Goal: Information Seeking & Learning: Learn about a topic

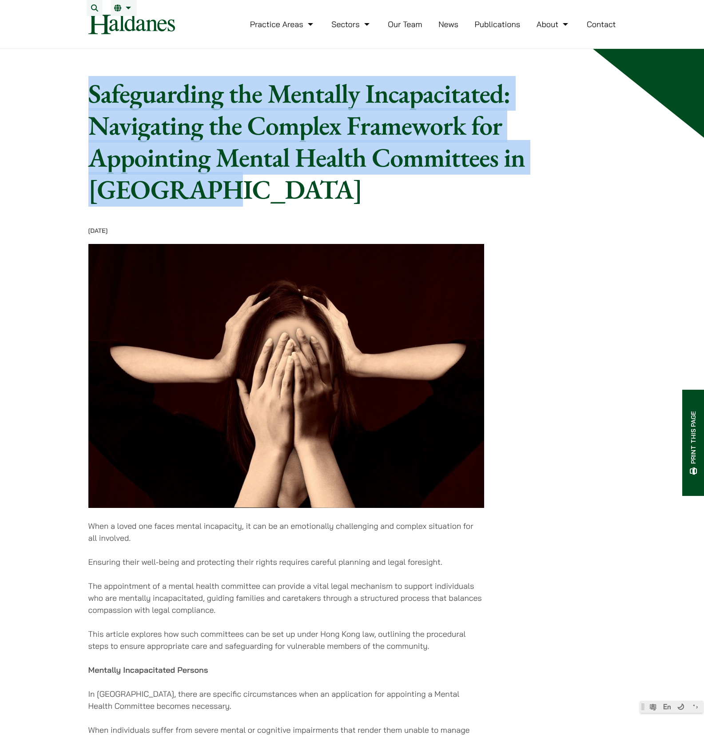
drag, startPoint x: 76, startPoint y: 96, endPoint x: 276, endPoint y: 197, distance: 225.1
click at [276, 197] on h1 "Safeguarding the Mentally Incapacitated: Navigating the Complex Framework for A…" at bounding box center [318, 141] width 461 height 128
drag, startPoint x: 201, startPoint y: 194, endPoint x: 80, endPoint y: 102, distance: 152.3
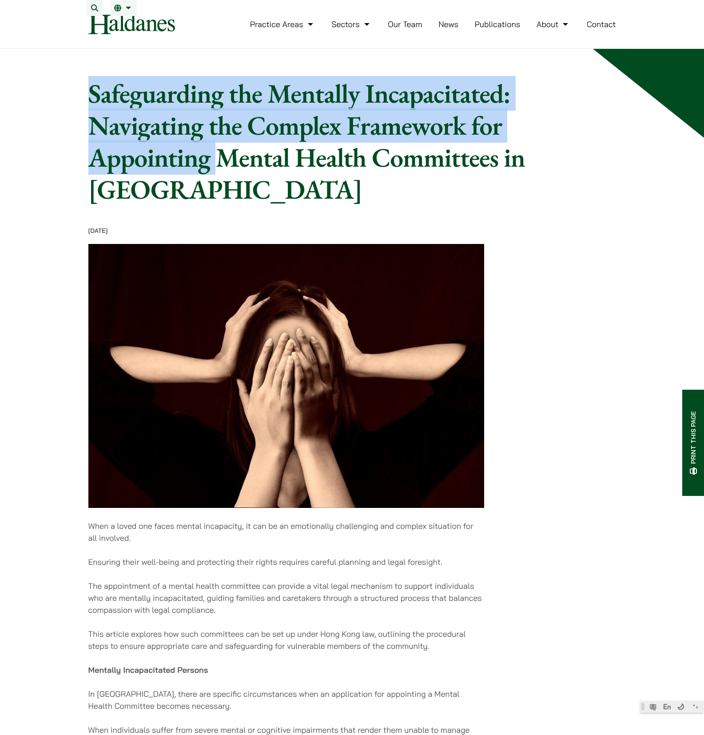
drag, startPoint x: 159, startPoint y: 121, endPoint x: 214, endPoint y: 176, distance: 77.9
click at [214, 176] on h1 "Safeguarding the Mentally Incapacitated: Navigating the Complex Framework for A…" at bounding box center [318, 141] width 461 height 128
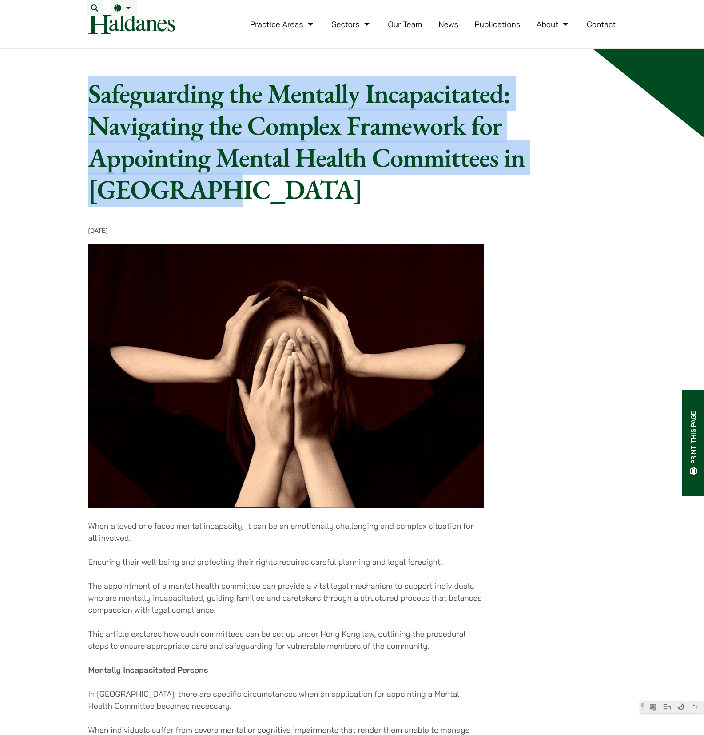
drag, startPoint x: 221, startPoint y: 203, endPoint x: 82, endPoint y: 96, distance: 175.0
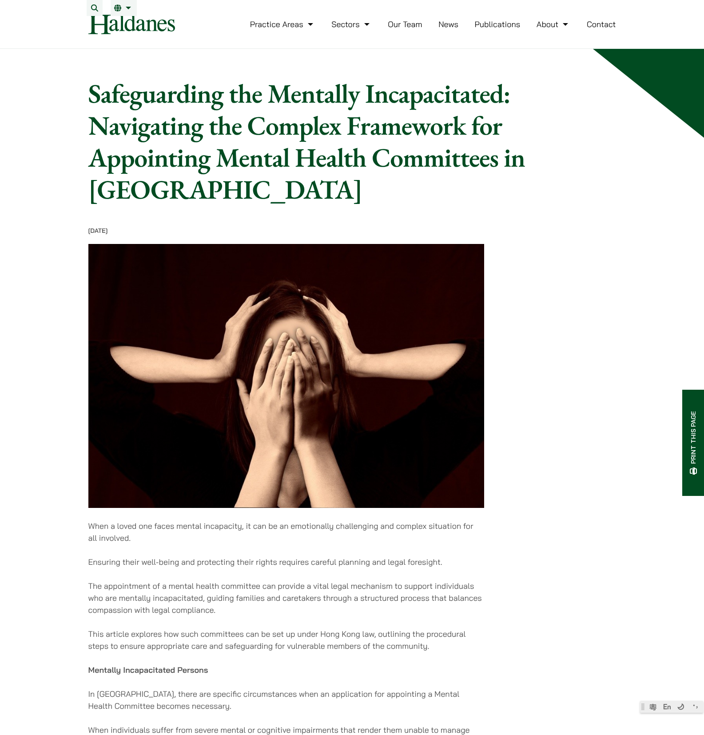
click at [263, 191] on h1 "Safeguarding the Mentally Incapacitated: Navigating the Complex Framework for A…" at bounding box center [318, 141] width 461 height 128
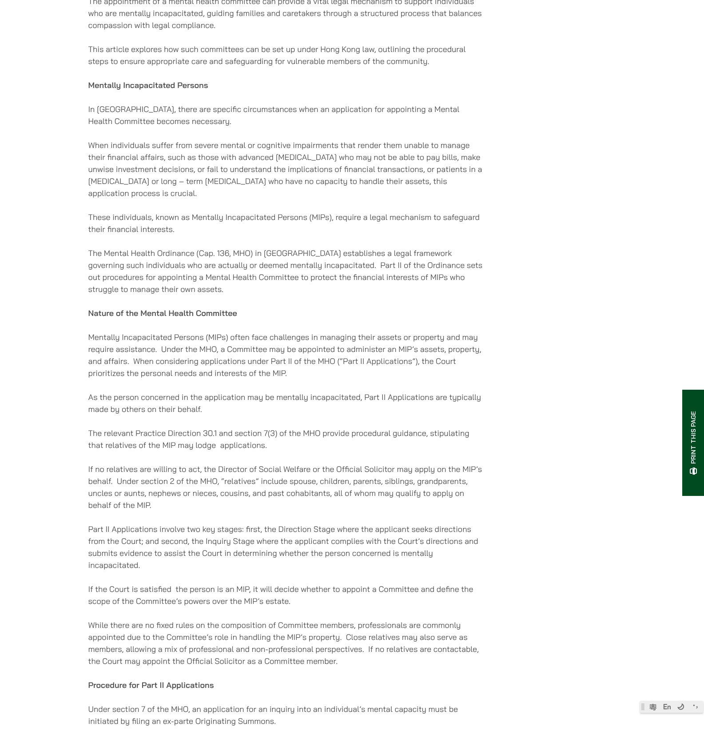
scroll to position [614, 0]
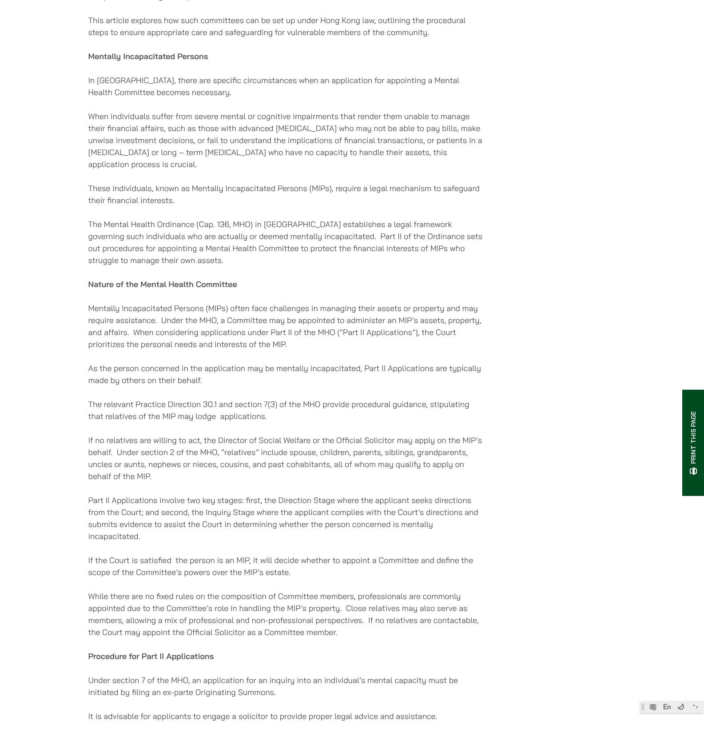
click at [261, 338] on p "Mentally Incapacitated Persons (MIPs) often face challenges in managing their a…" at bounding box center [286, 326] width 396 height 48
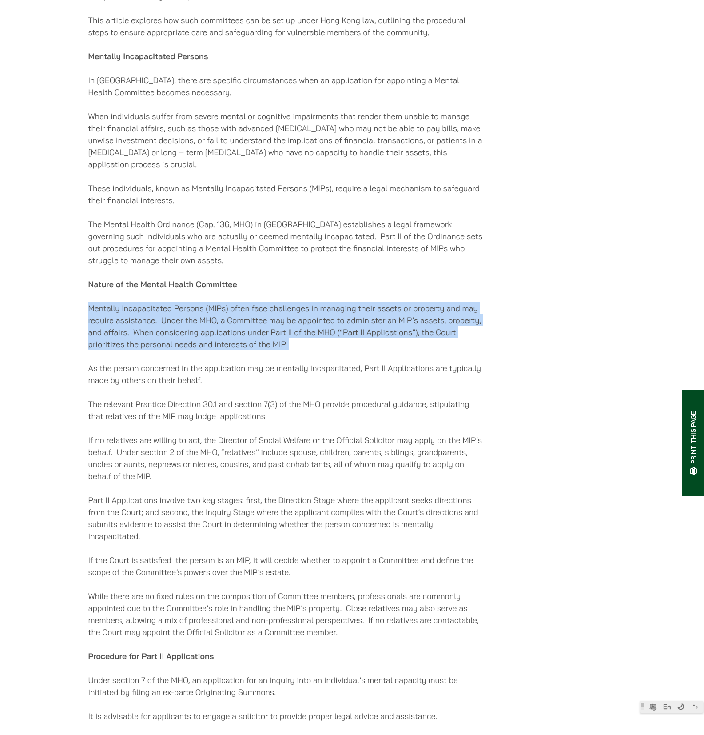
click at [261, 338] on p "Mentally Incapacitated Persons (MIPs) often face challenges in managing their a…" at bounding box center [286, 326] width 396 height 48
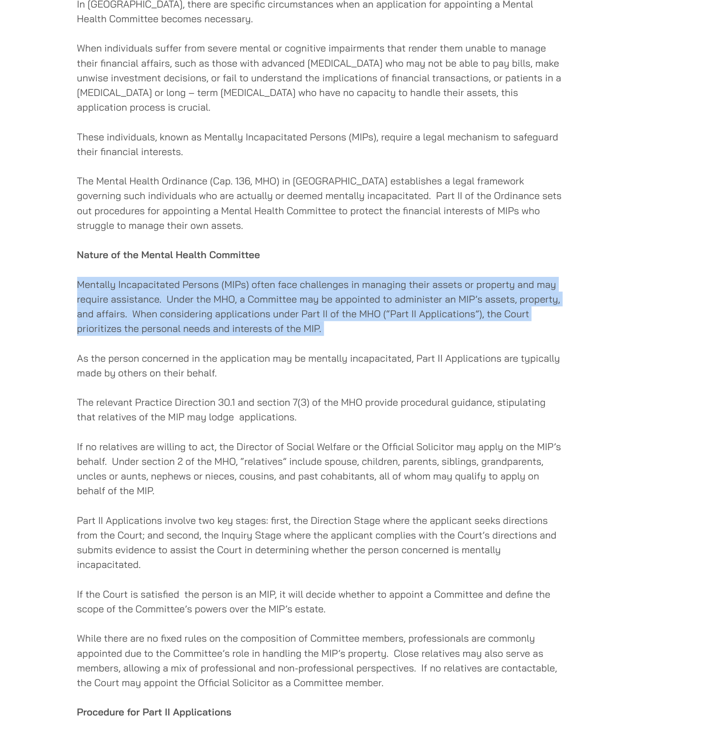
drag, startPoint x: 218, startPoint y: 387, endPoint x: 179, endPoint y: 368, distance: 43.5
click at [179, 368] on div "[DATE] When a loved one faces mental incapacity, it can be an emotionally chall…" at bounding box center [286, 383] width 396 height 1541
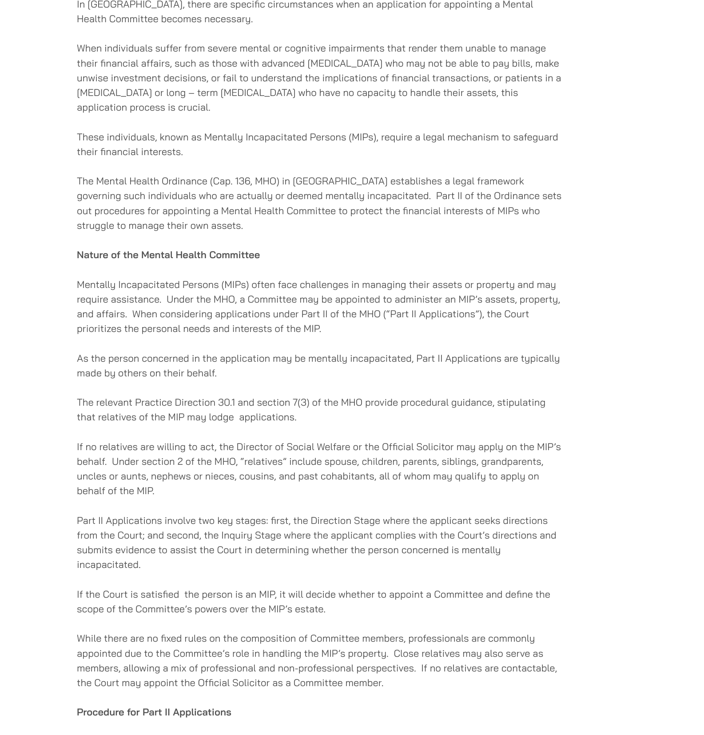
click at [253, 422] on p "The relevant Practice Direction 30.1 and section 7(3) of the MHO provide proced…" at bounding box center [286, 410] width 396 height 24
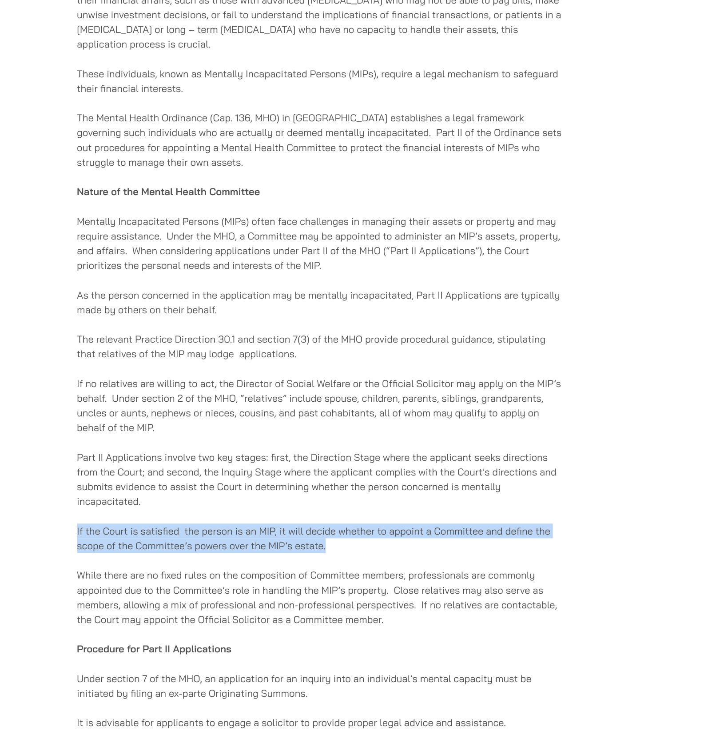
drag, startPoint x: 323, startPoint y: 577, endPoint x: 327, endPoint y: 557, distance: 19.9
click at [327, 557] on div "[DATE] When a loved one faces mental incapacity, it can be an emotionally chall…" at bounding box center [286, 383] width 396 height 1541
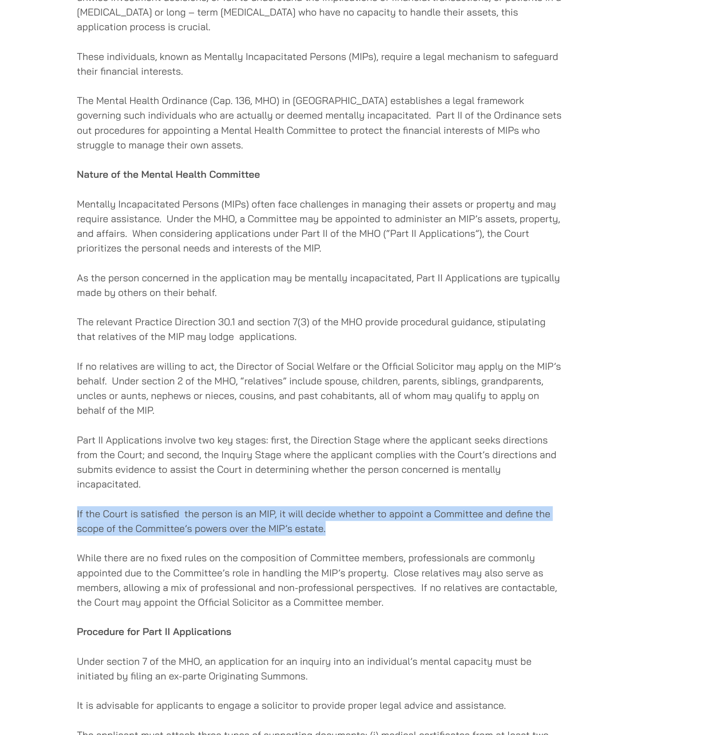
scroll to position [628, 0]
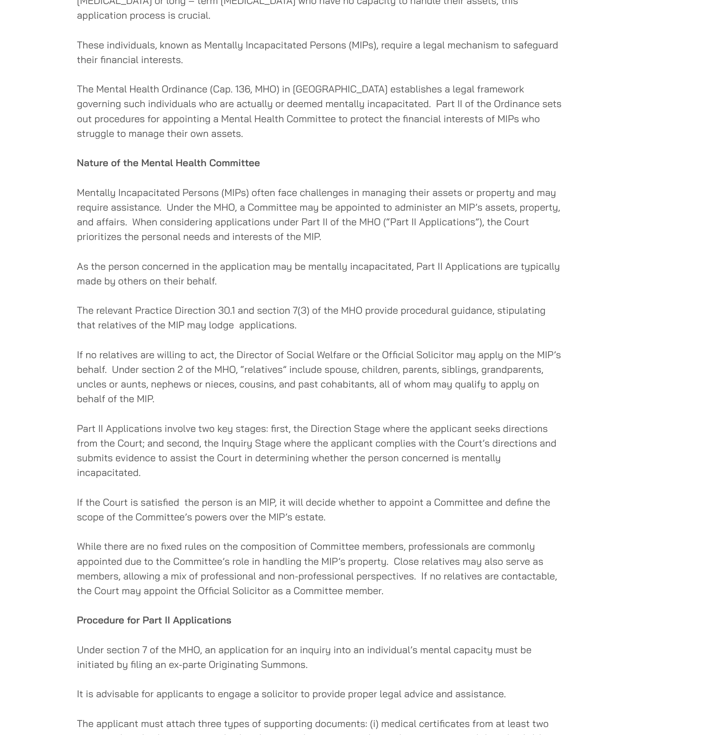
click at [388, 607] on p "While there are no fixed rules on the composition of Committee members, profess…" at bounding box center [286, 599] width 396 height 48
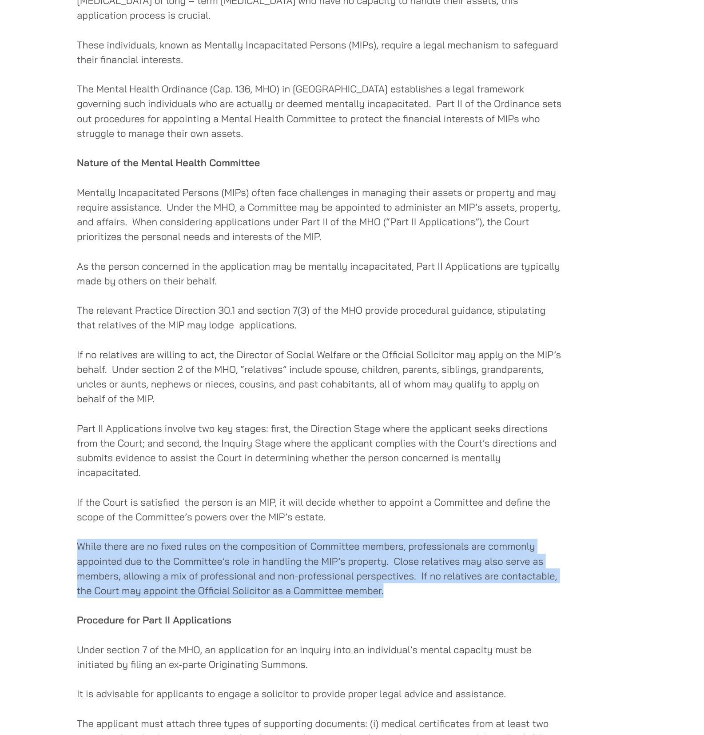
drag, startPoint x: 383, startPoint y: 627, endPoint x: 384, endPoint y: 577, distance: 50.2
click at [384, 577] on div "[DATE] When a loved one faces mental incapacity, it can be an emotionally chall…" at bounding box center [286, 368] width 396 height 1541
click at [379, 590] on p "While there are no fixed rules on the composition of Committee members, profess…" at bounding box center [286, 599] width 396 height 48
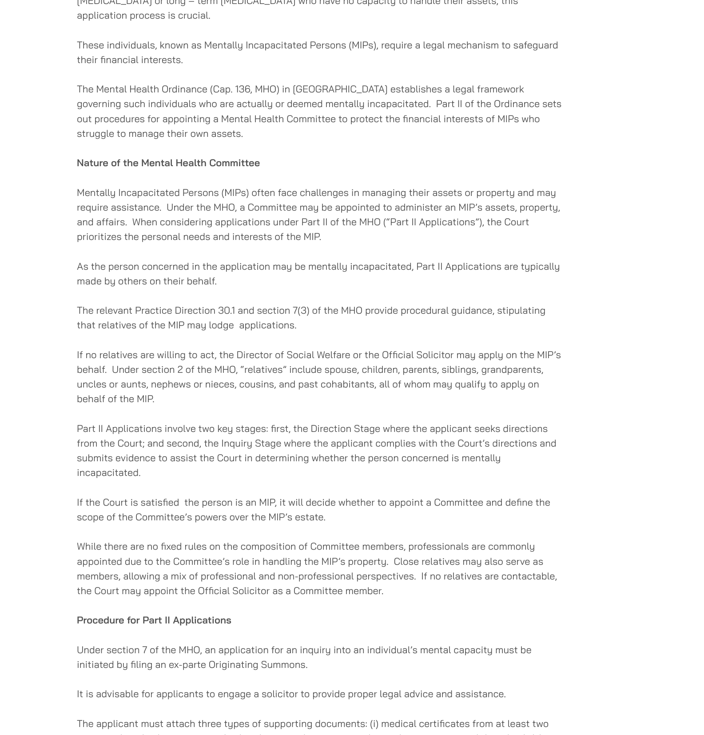
click at [366, 617] on p "While there are no fixed rules on the composition of Committee members, profess…" at bounding box center [286, 599] width 396 height 48
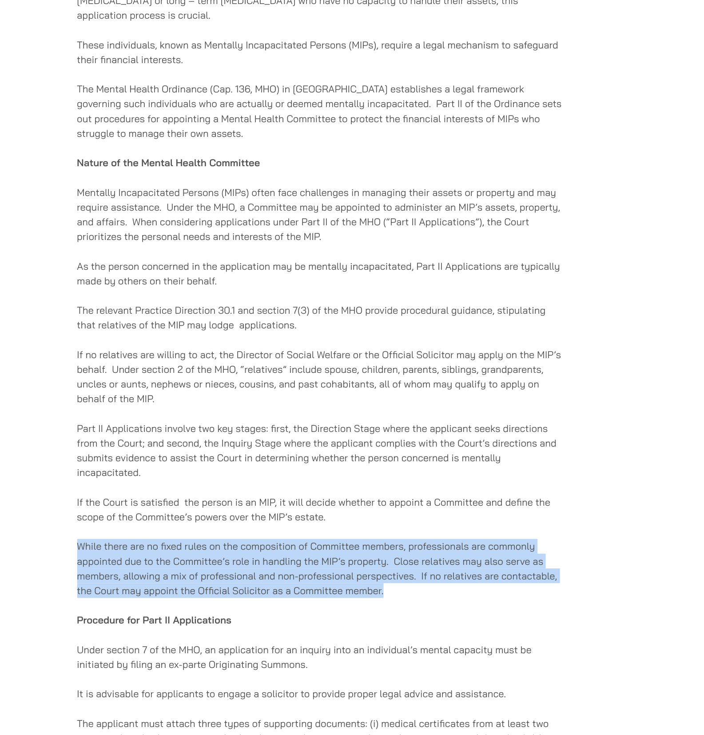
click at [366, 617] on p "While there are no fixed rules on the composition of Committee members, profess…" at bounding box center [286, 599] width 396 height 48
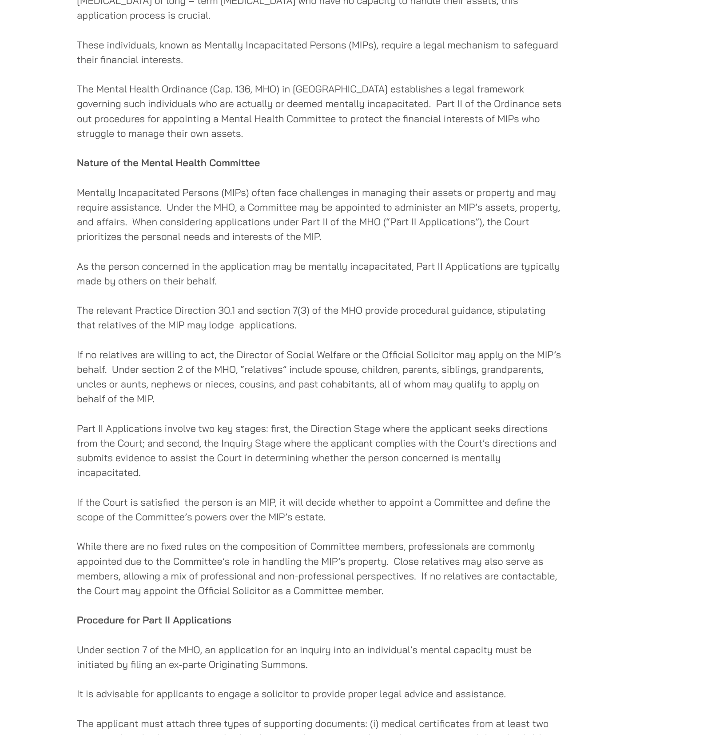
click at [346, 618] on p "While there are no fixed rules on the composition of Committee members, profess…" at bounding box center [286, 599] width 396 height 48
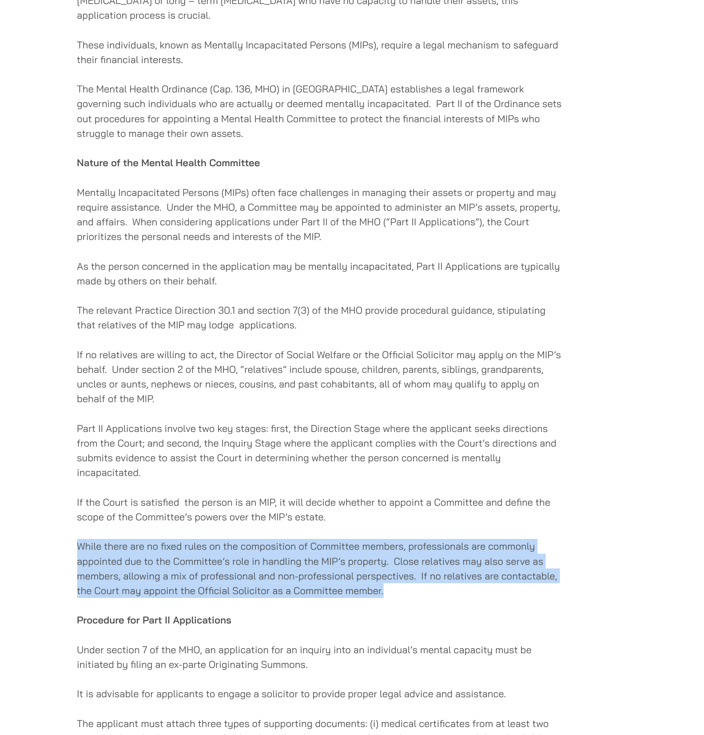
drag, startPoint x: 392, startPoint y: 624, endPoint x: 364, endPoint y: 581, distance: 51.5
click at [364, 581] on div "[DATE] When a loved one faces mental incapacity, it can be an emotionally chall…" at bounding box center [286, 368] width 396 height 1541
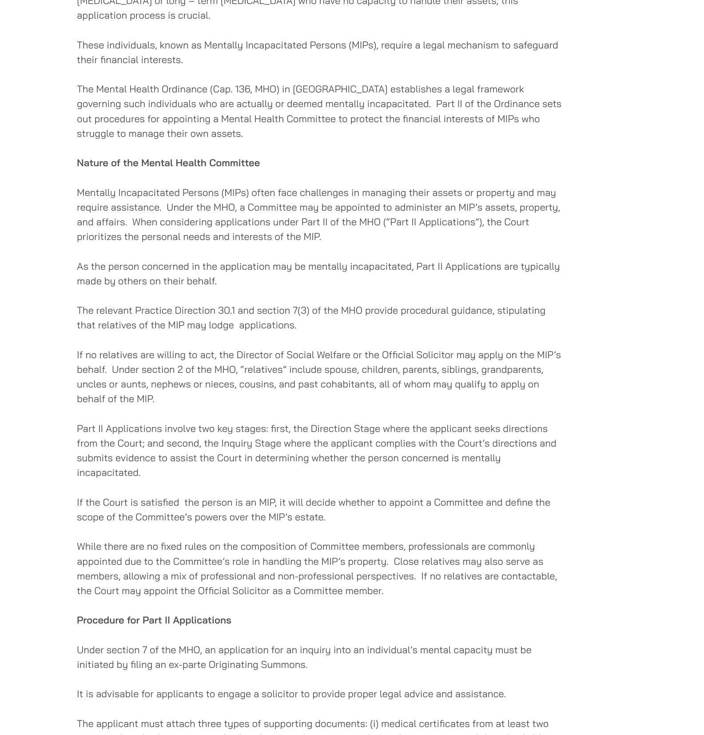
click at [364, 593] on p "While there are no fixed rules on the composition of Committee members, profess…" at bounding box center [286, 599] width 396 height 48
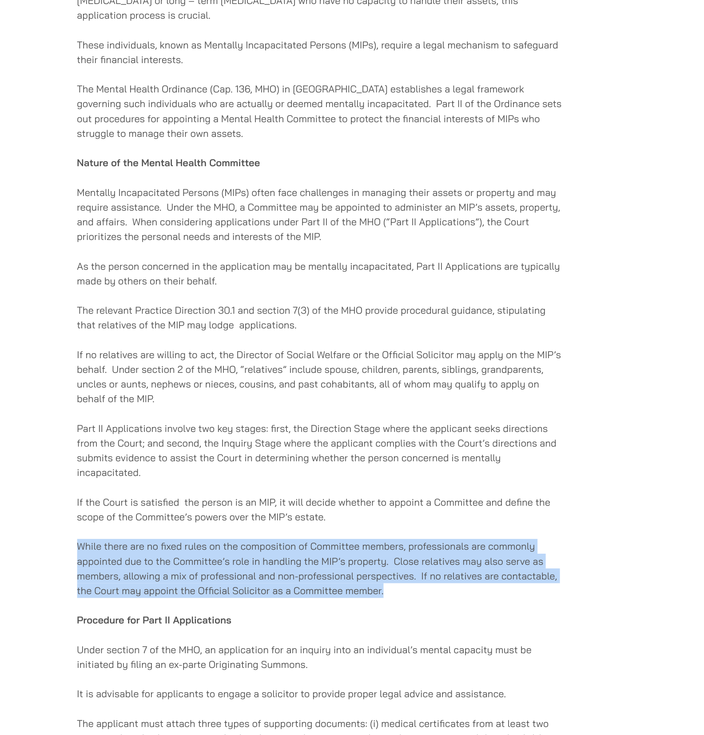
click at [367, 605] on p "While there are no fixed rules on the composition of Committee members, profess…" at bounding box center [286, 599] width 396 height 48
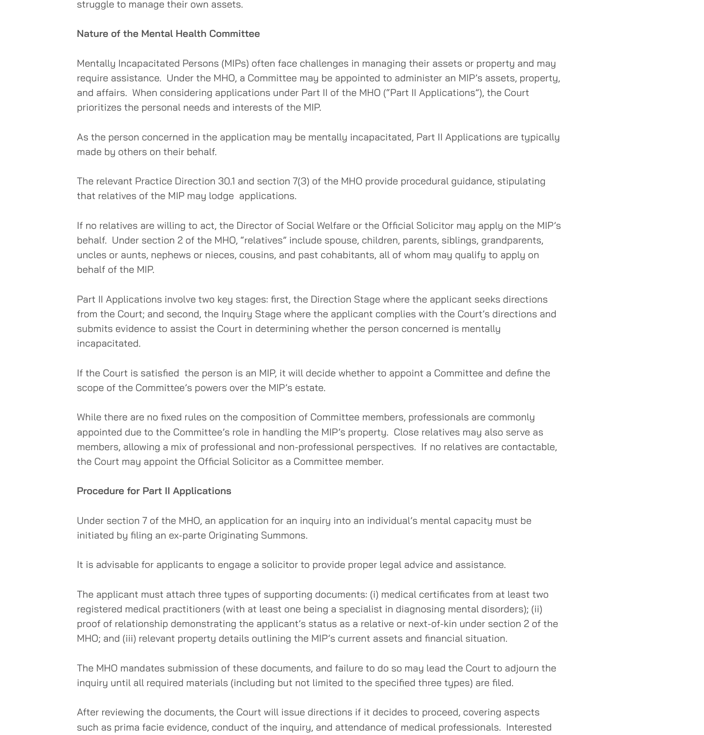
scroll to position [773, 0]
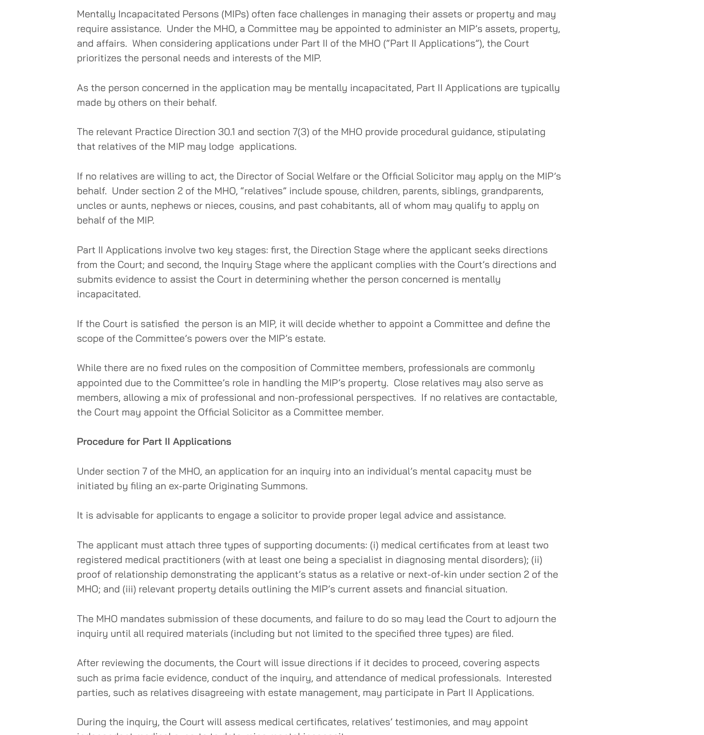
click at [296, 496] on div "[DATE] When a loved one faces mental incapacity, it can be an emotionally chall…" at bounding box center [286, 223] width 396 height 1541
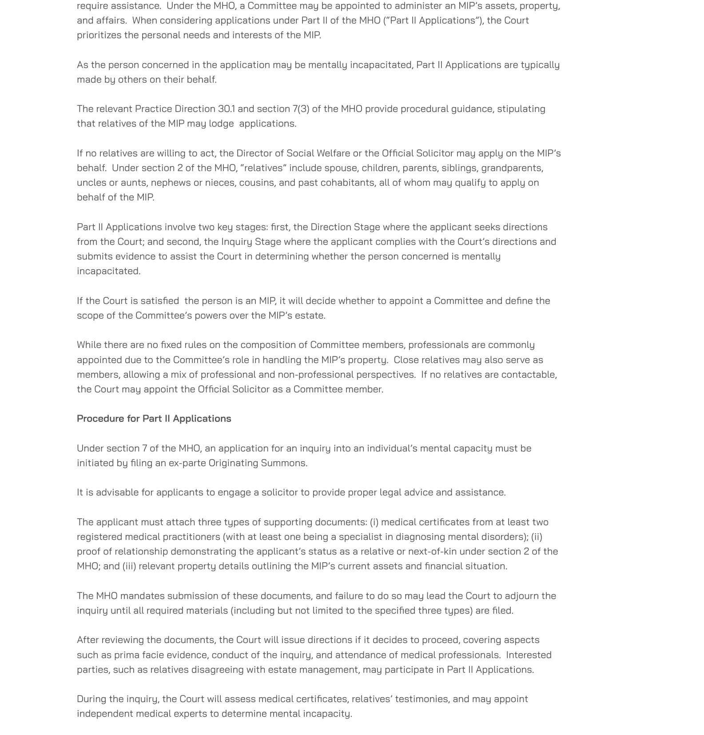
scroll to position [797, 0]
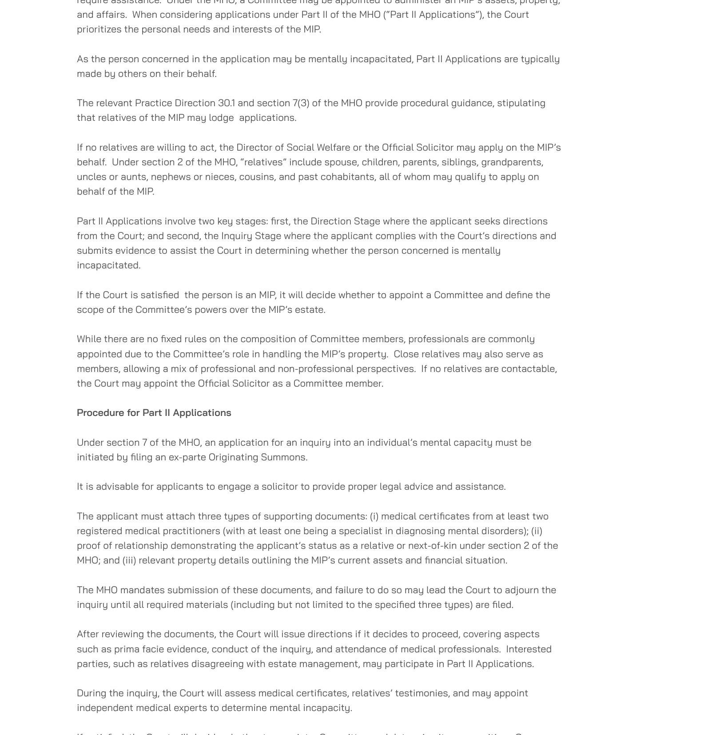
click at [293, 462] on div "[DATE] When a loved one faces mental incapacity, it can be an emotionally chall…" at bounding box center [286, 200] width 396 height 1541
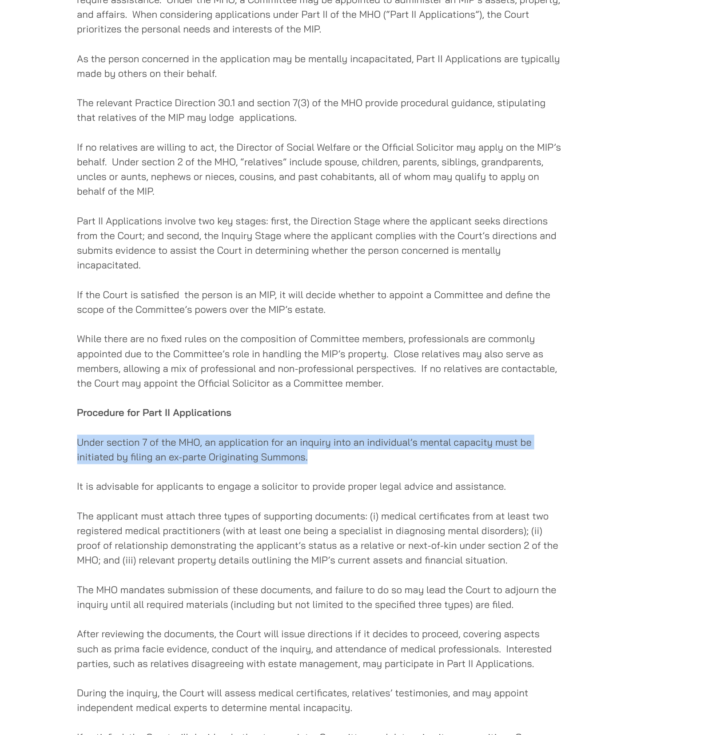
drag, startPoint x: 299, startPoint y: 514, endPoint x: 302, endPoint y: 490, distance: 25.0
click at [302, 490] on div "[DATE] When a loved one faces mental incapacity, it can be an emotionally chall…" at bounding box center [286, 200] width 396 height 1541
click at [301, 488] on div "[DATE] When a loved one faces mental incapacity, it can be an emotionally chall…" at bounding box center [286, 200] width 396 height 1541
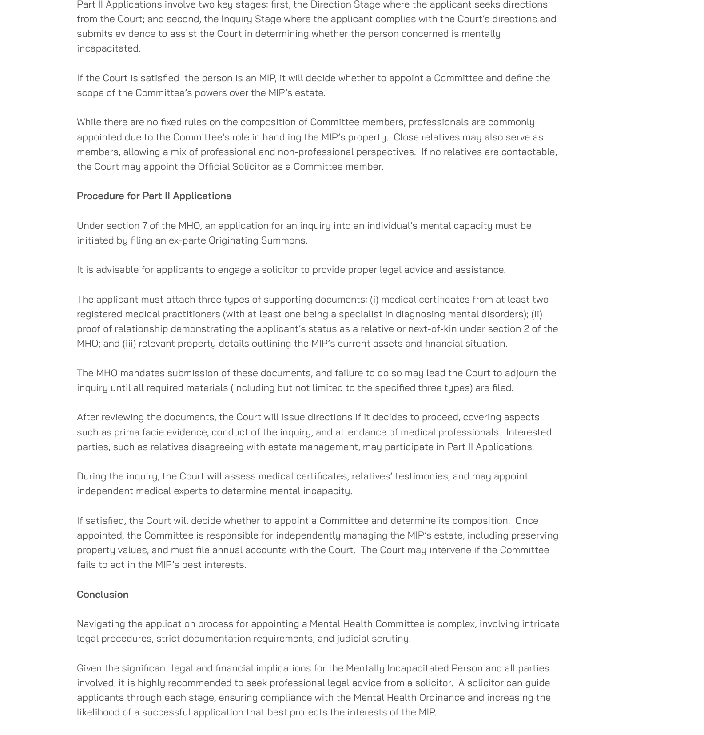
scroll to position [978, 0]
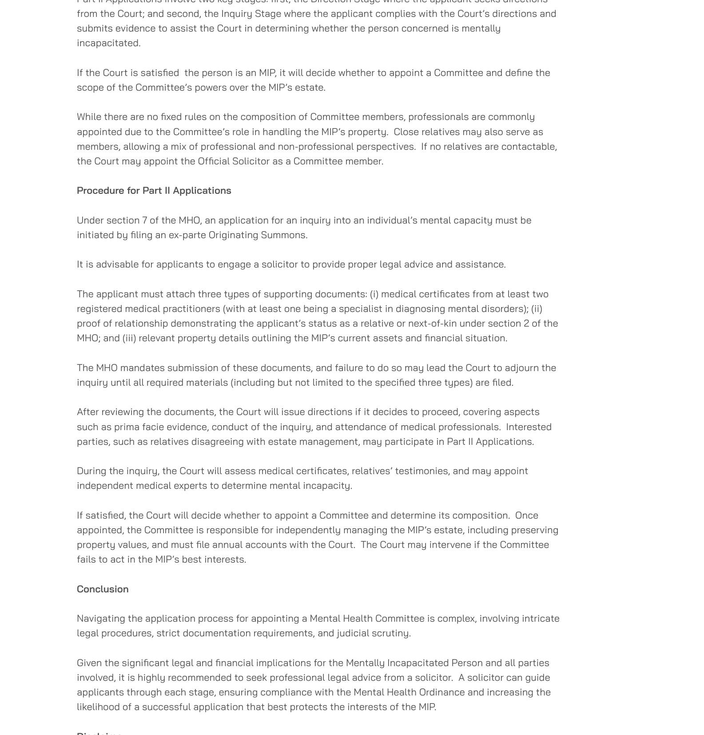
click at [326, 570] on p "If satisfied, the Court will decide whether to appoint a Committee and determin…" at bounding box center [286, 574] width 396 height 48
